Goal: Task Accomplishment & Management: Use online tool/utility

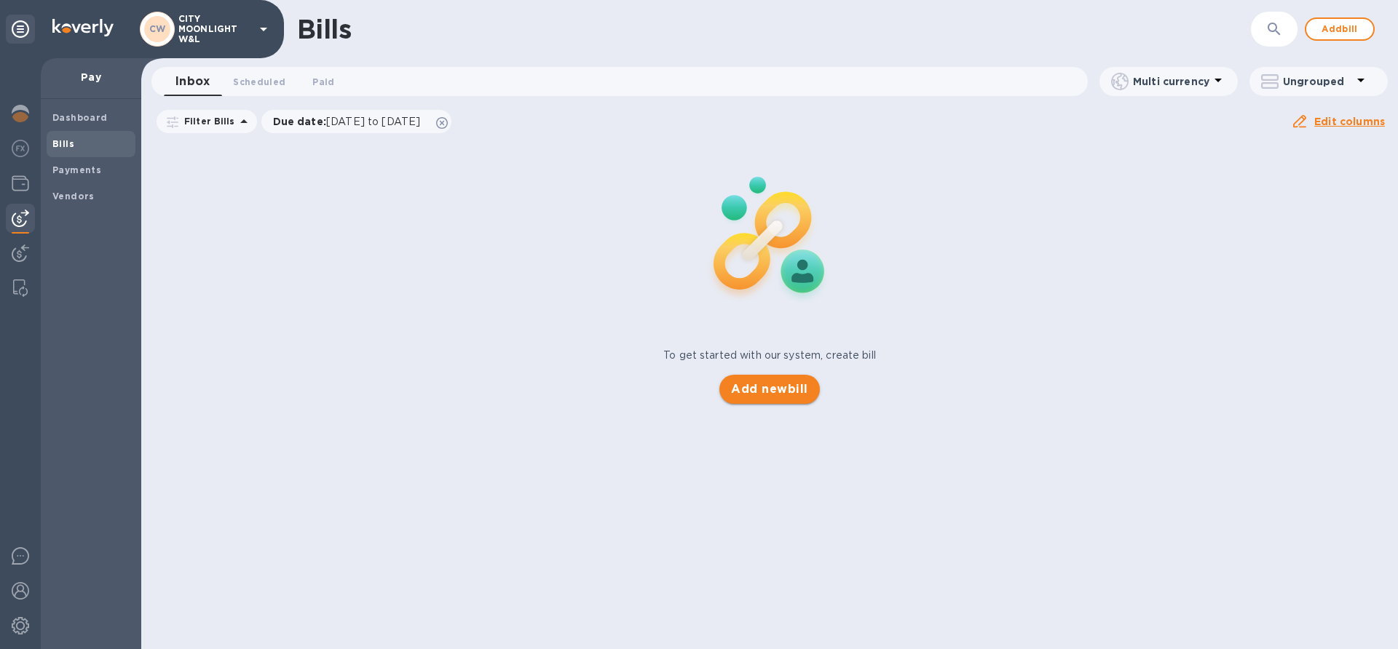
click at [743, 397] on span "Add new bill" at bounding box center [769, 389] width 76 height 17
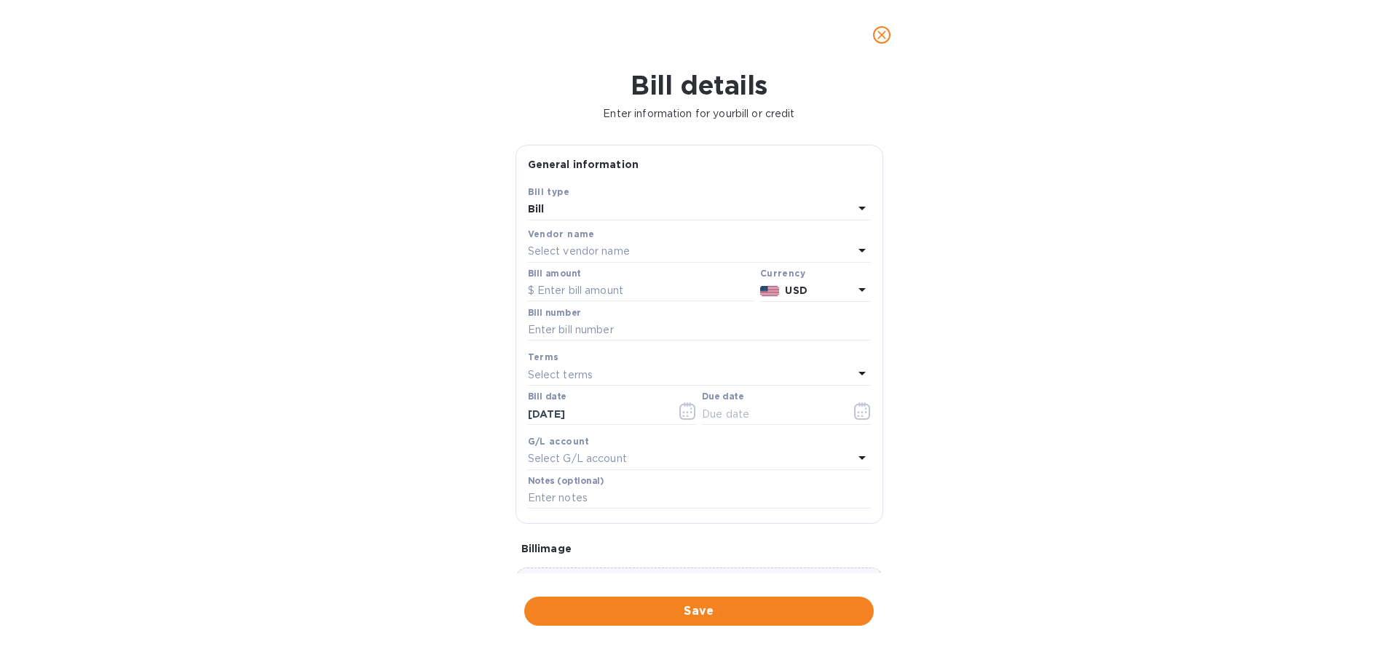
click at [882, 30] on icon "close" at bounding box center [881, 35] width 15 height 15
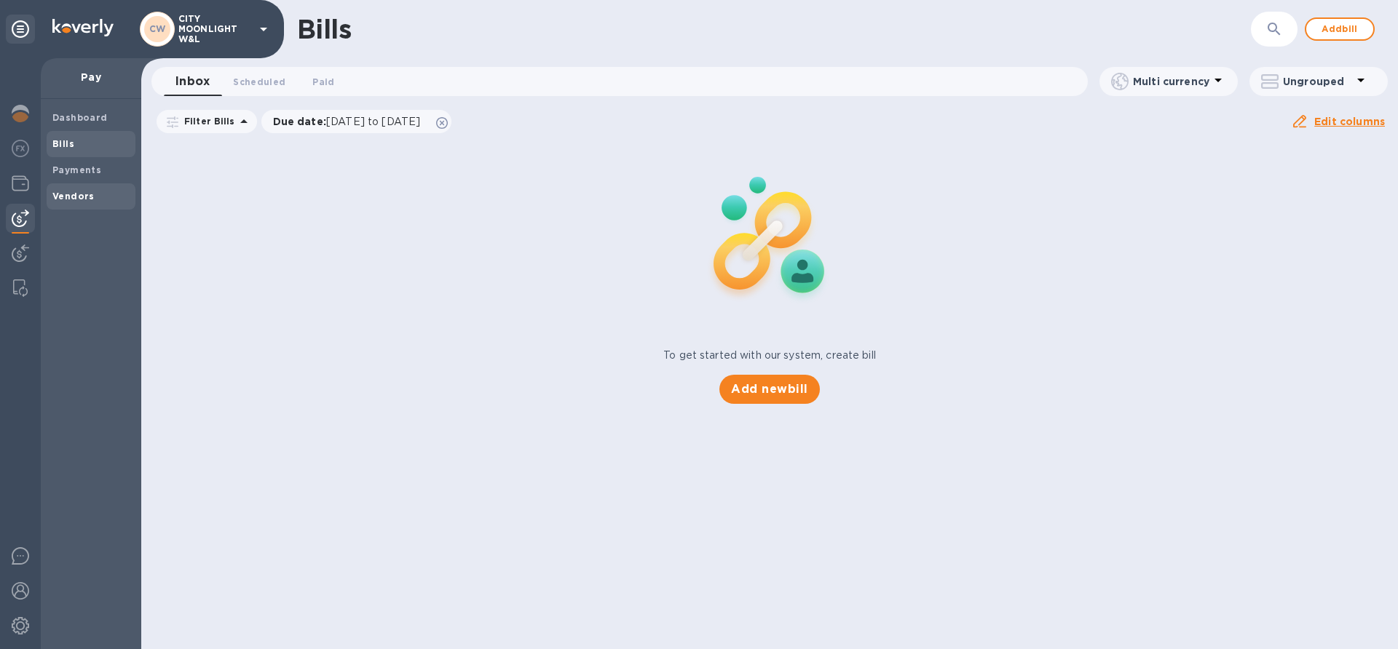
click at [77, 197] on b "Vendors" at bounding box center [73, 196] width 42 height 11
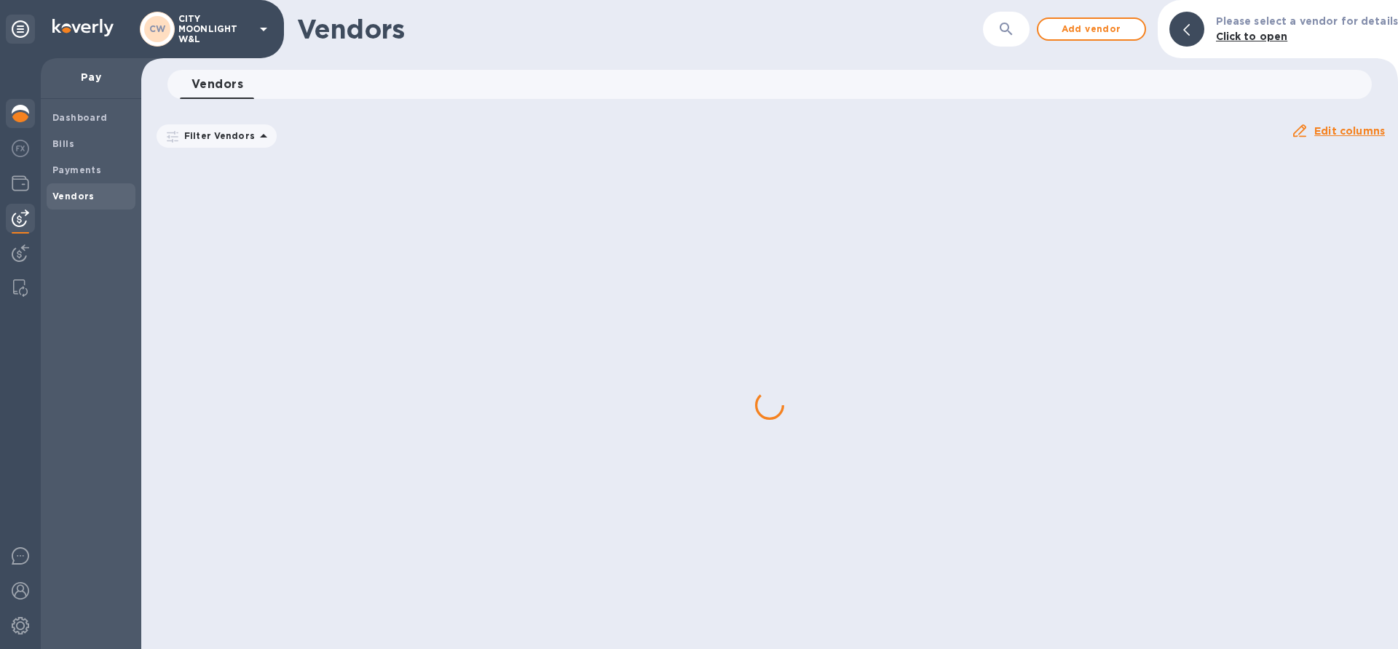
click at [17, 115] on img at bounding box center [20, 113] width 17 height 17
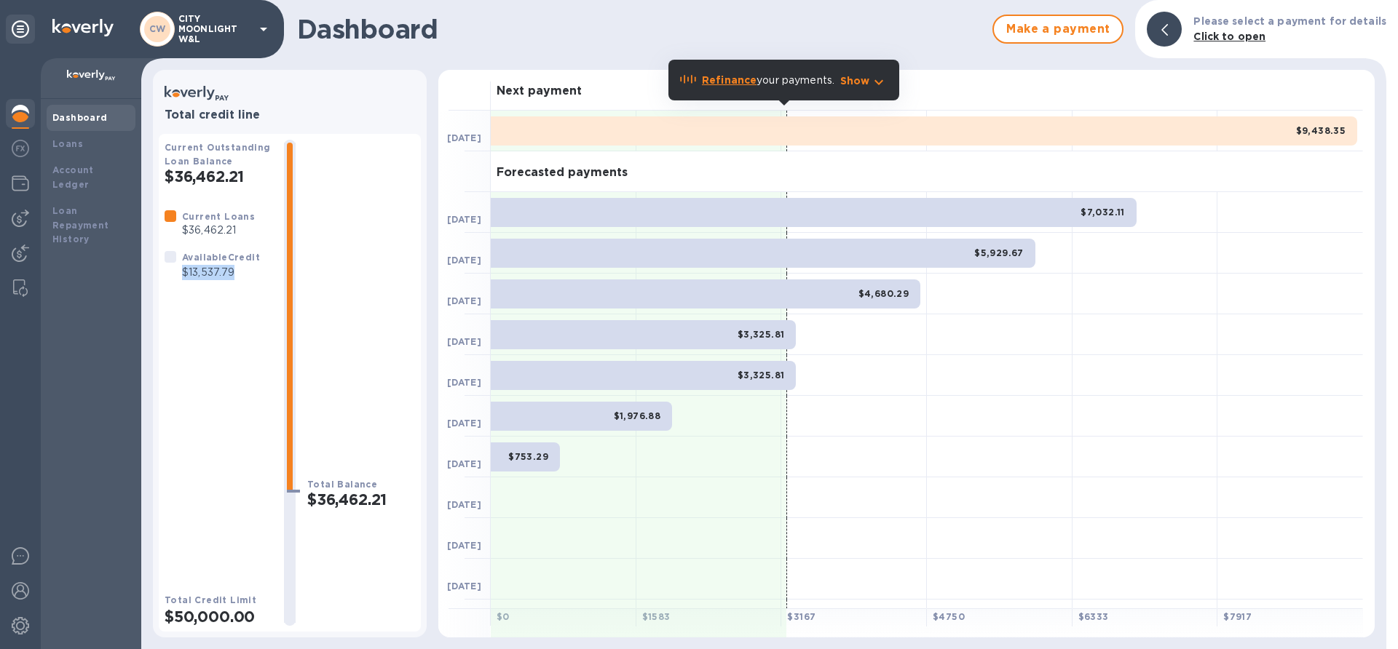
drag, startPoint x: 183, startPoint y: 268, endPoint x: 245, endPoint y: 264, distance: 62.0
click at [245, 265] on p "$13,537.79" at bounding box center [221, 272] width 78 height 15
copy p "$13,537.79"
